Goal: Navigation & Orientation: Find specific page/section

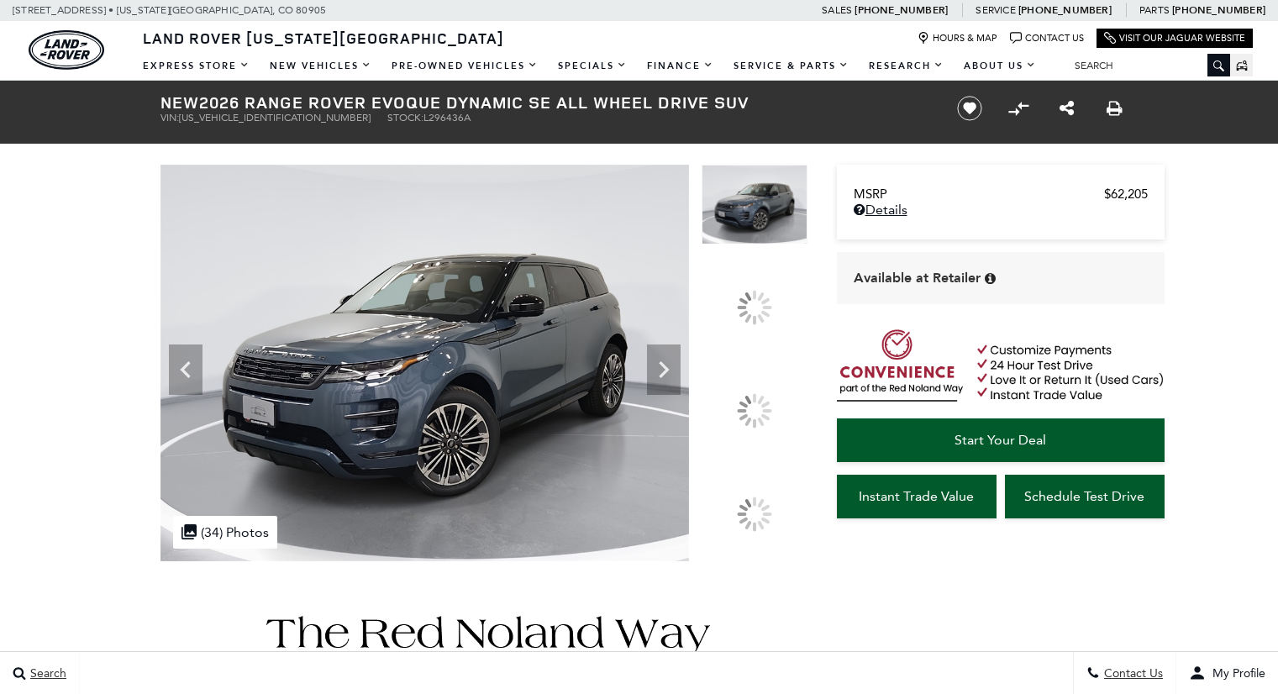
scroll to position [258, 0]
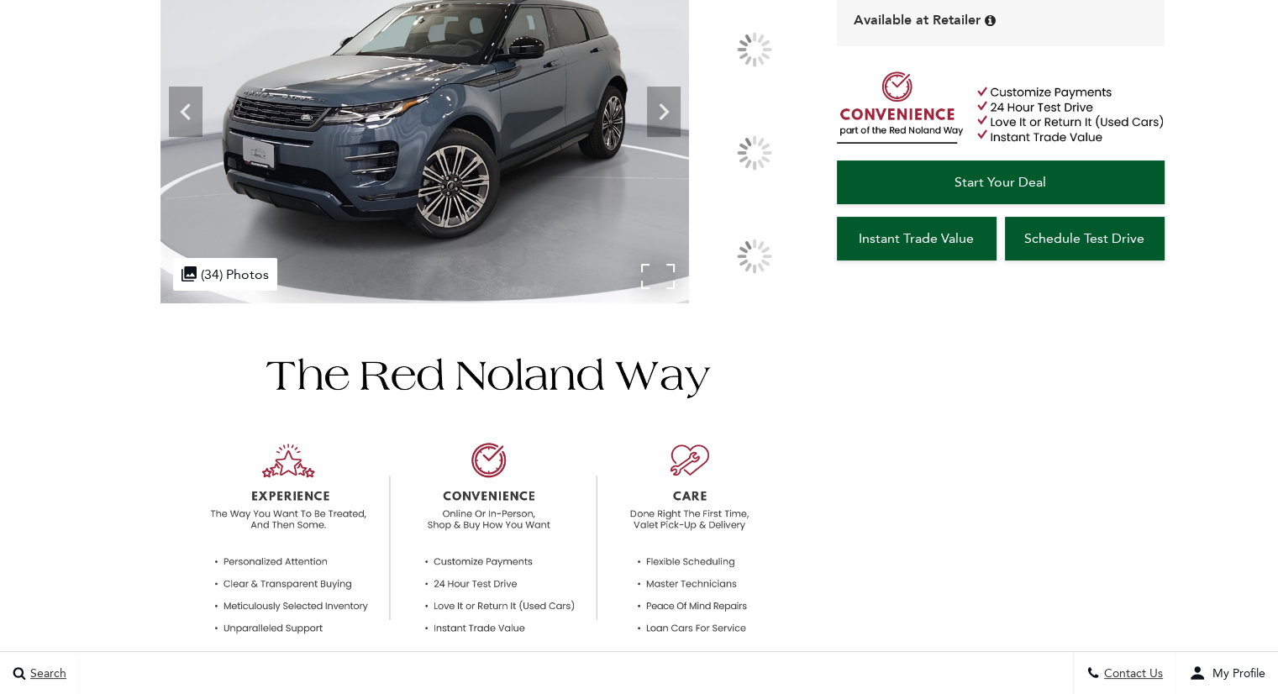
click at [243, 291] on div ".cls-1, .cls-3 { fill: #c50033; } .cls-1 { clip-rule: evenodd; } .cls-2 { clip-…" at bounding box center [225, 274] width 104 height 33
click at [234, 291] on div ".cls-1, .cls-3 { fill: #c50033; } .cls-1 { clip-rule: evenodd; } .cls-2 { clip-…" at bounding box center [225, 274] width 104 height 33
click at [224, 291] on div ".cls-1, .cls-3 { fill: #c50033; } .cls-1 { clip-rule: evenodd; } .cls-2 { clip-…" at bounding box center [225, 274] width 104 height 33
click at [242, 291] on div ".cls-1, .cls-3 { fill: #c50033; } .cls-1 { clip-rule: evenodd; } .cls-2 { clip-…" at bounding box center [225, 274] width 104 height 33
click at [239, 291] on div ".cls-1, .cls-3 { fill: #c50033; } .cls-1 { clip-rule: evenodd; } .cls-2 { clip-…" at bounding box center [225, 274] width 104 height 33
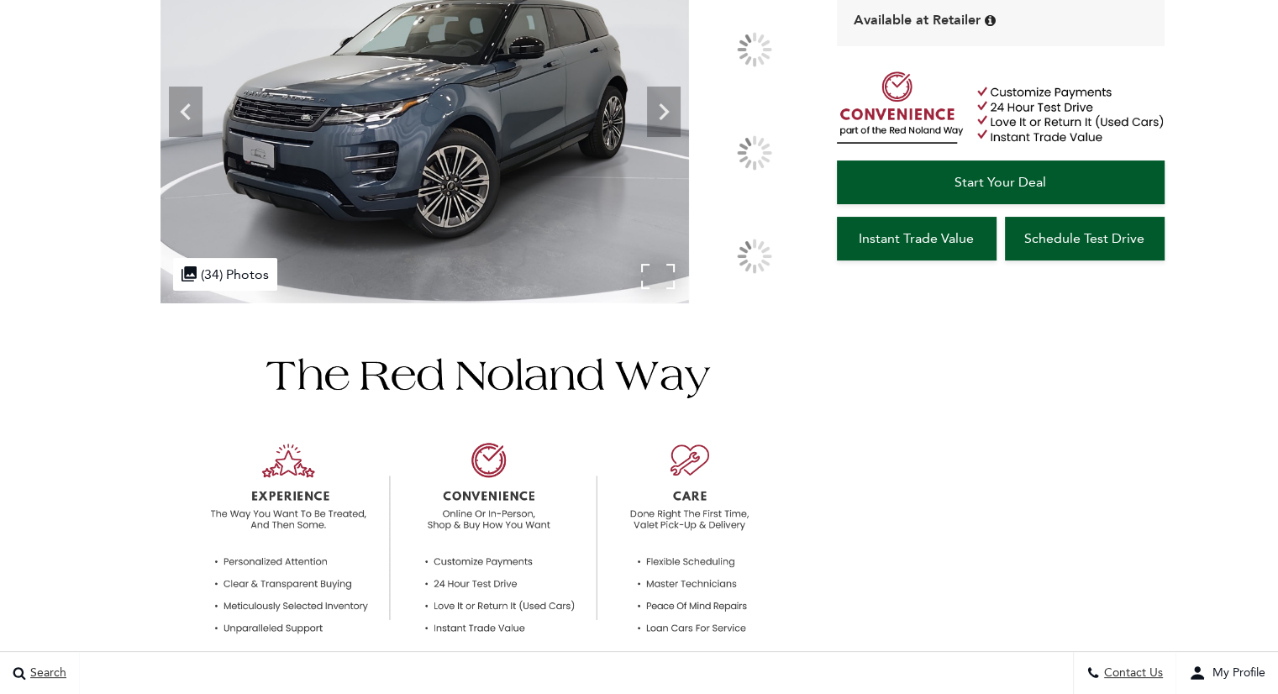
click at [223, 291] on div ".cls-1, .cls-3 { fill: #c50033; } .cls-1 { clip-rule: evenodd; } .cls-2 { clip-…" at bounding box center [225, 274] width 104 height 33
click at [227, 291] on div ".cls-1, .cls-3 { fill: #c50033; } .cls-1 { clip-rule: evenodd; } .cls-2 { clip-…" at bounding box center [225, 274] width 104 height 33
click at [229, 291] on div ".cls-1, .cls-3 { fill: #c50033; } .cls-1 { clip-rule: evenodd; } .cls-2 { clip-…" at bounding box center [225, 274] width 104 height 33
click at [234, 303] on img at bounding box center [424, 105] width 528 height 397
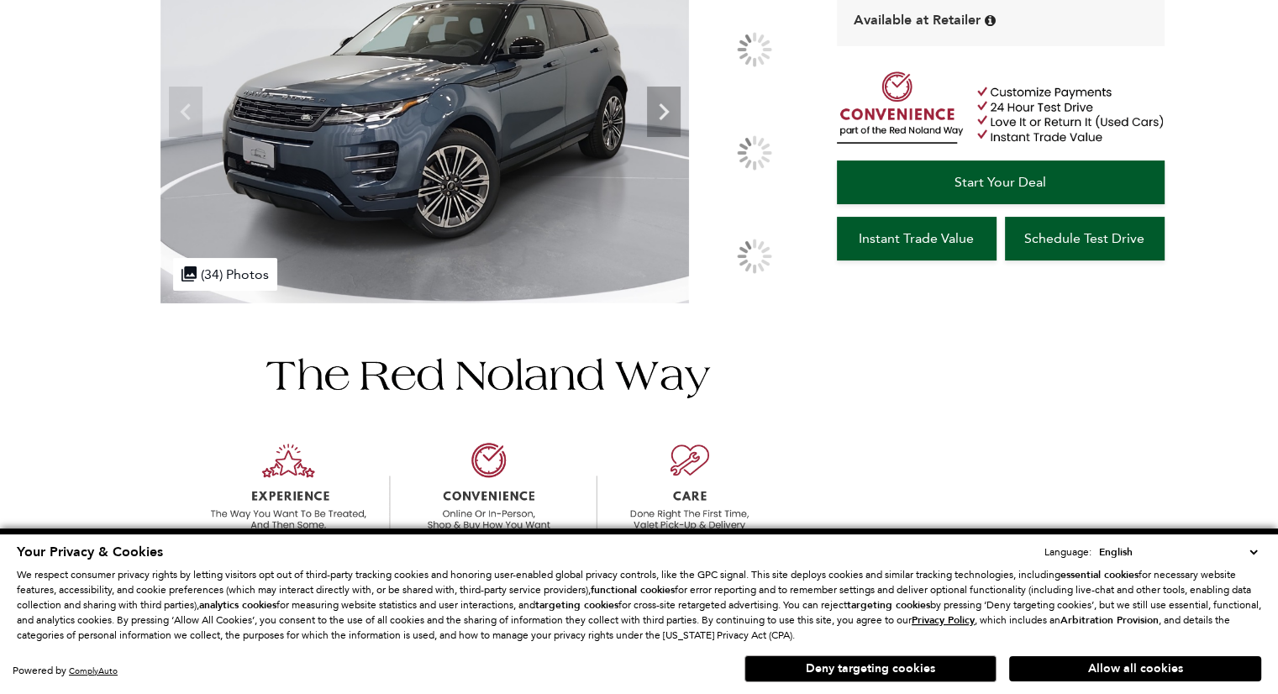
click at [1256, 549] on select "English Spanish / Español English / [GEOGRAPHIC_DATA] Korean / 한국어 Vietnamese /…" at bounding box center [1178, 552] width 166 height 17
click at [1250, 550] on select "English Spanish / Español English / [GEOGRAPHIC_DATA] Korean / 한국어 Vietnamese /…" at bounding box center [1178, 552] width 166 height 17
click at [918, 673] on button "Deny targeting cookies" at bounding box center [870, 668] width 252 height 27
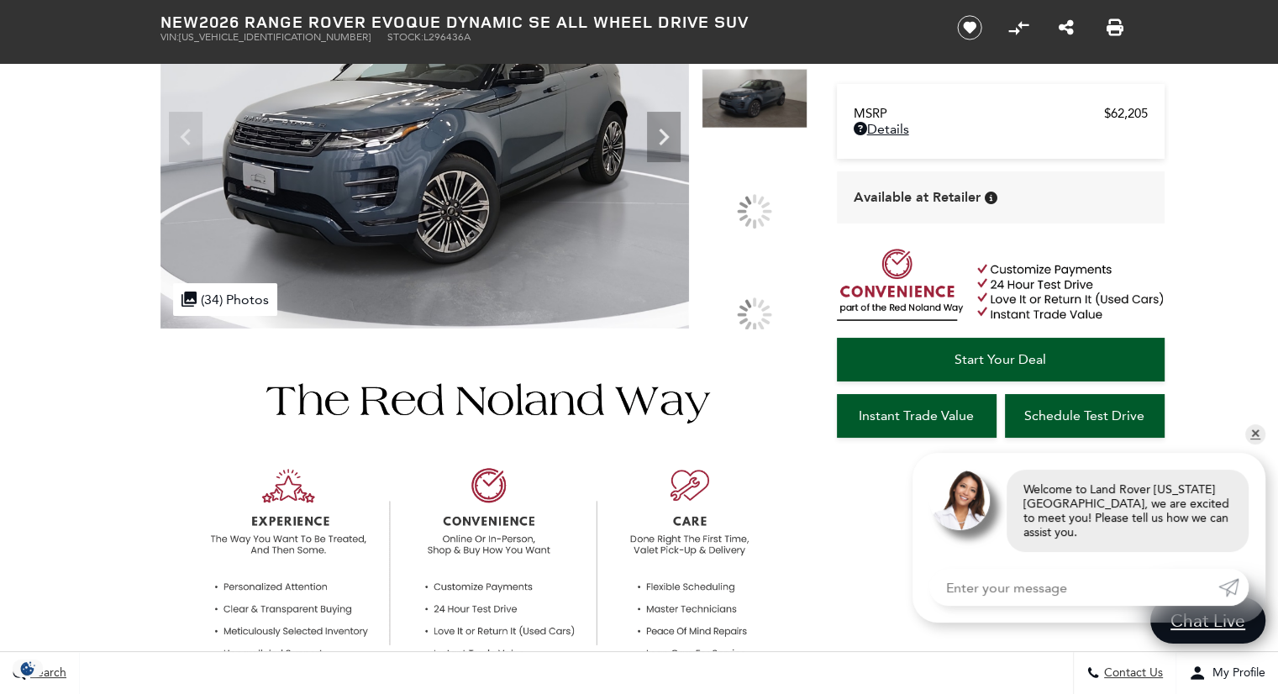
scroll to position [235, 0]
